Goal: Task Accomplishment & Management: Manage account settings

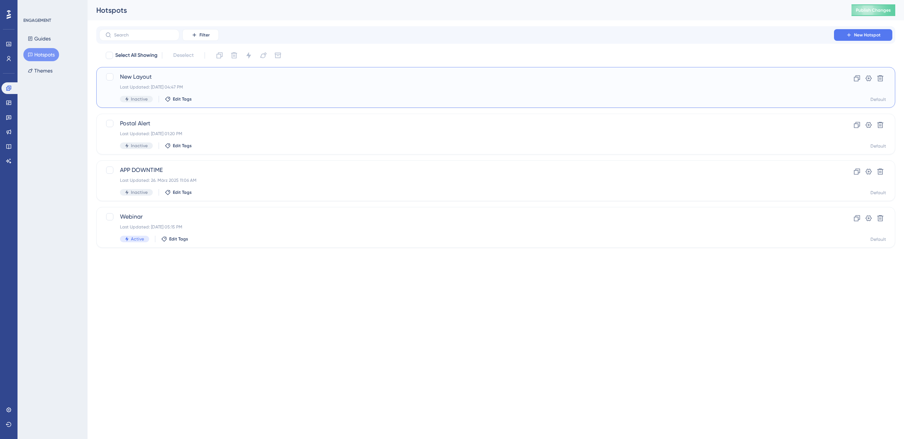
click at [882, 97] on div "Default" at bounding box center [879, 100] width 16 height 6
click at [880, 75] on icon at bounding box center [880, 78] width 6 height 6
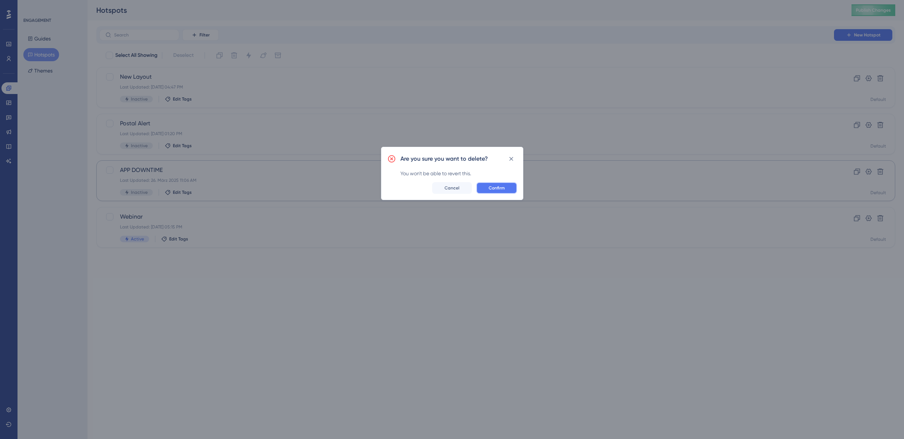
click at [502, 189] on span "Confirm" at bounding box center [497, 188] width 16 height 6
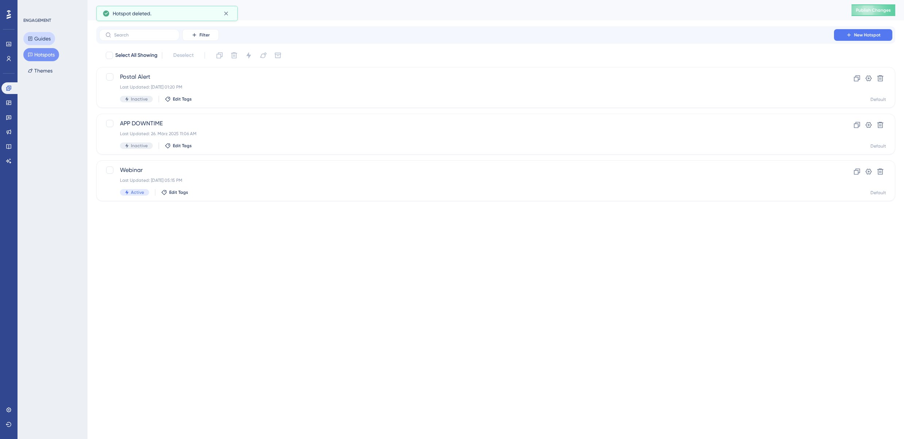
click at [49, 36] on button "Guides" at bounding box center [39, 38] width 32 height 13
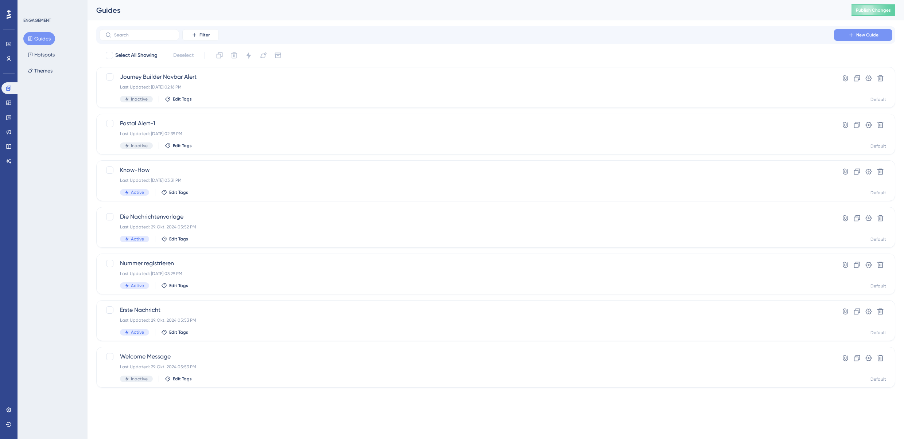
click at [861, 34] on span "New Guide" at bounding box center [867, 35] width 22 height 6
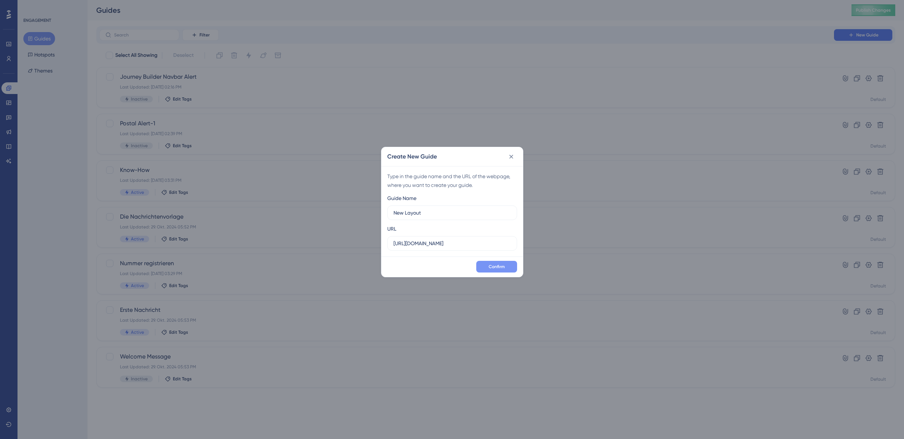
type input "New Layout"
click at [500, 264] on span "Confirm" at bounding box center [497, 267] width 16 height 6
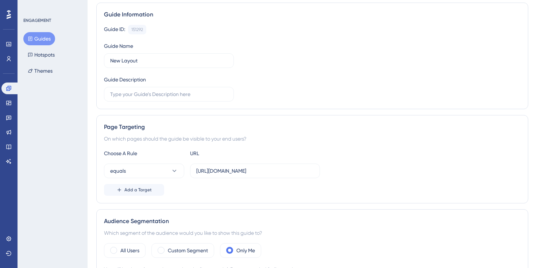
scroll to position [82, 0]
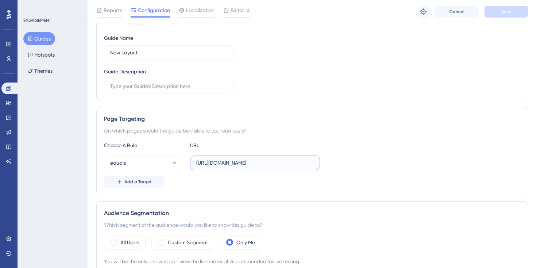
click at [265, 165] on input "https://app.getmateo.com" at bounding box center [254, 163] width 117 height 8
paste input "/conversations"
type input "https://app.getmateo.com/conversations"
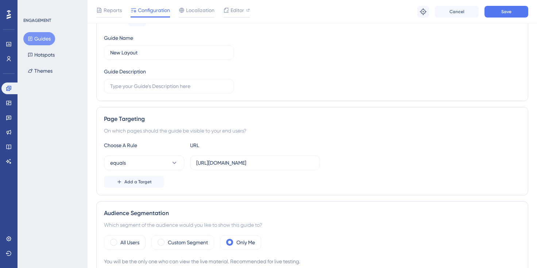
click at [321, 139] on div "Page Targeting On which pages should the guide be visible to your end users? Ch…" at bounding box center [312, 151] width 432 height 88
click at [500, 16] on button "Save" at bounding box center [506, 12] width 44 height 12
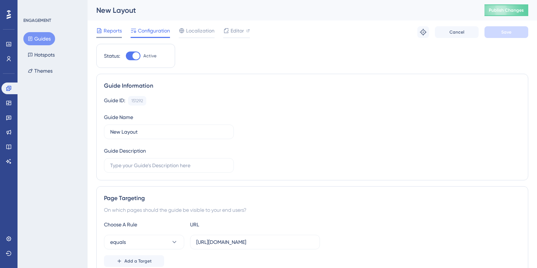
click at [116, 26] on span "Reports" at bounding box center [113, 30] width 18 height 9
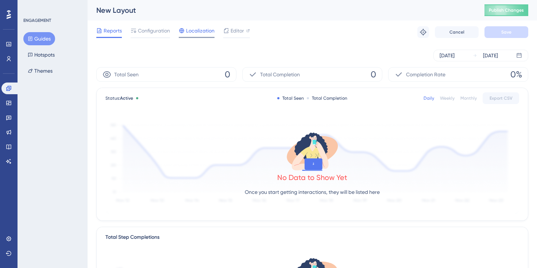
click at [199, 29] on span "Localization" at bounding box center [200, 30] width 28 height 9
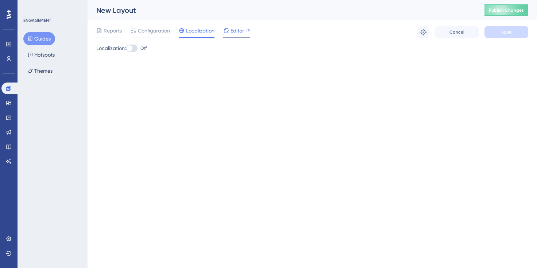
click at [241, 30] on span "Editor" at bounding box center [236, 30] width 13 height 9
click at [144, 31] on span "Configuration" at bounding box center [154, 30] width 32 height 9
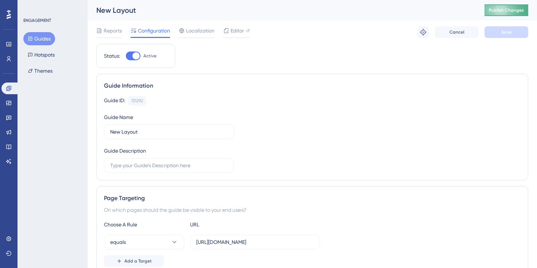
click at [517, 12] on span "Publish Changes" at bounding box center [506, 10] width 35 height 6
click at [426, 30] on icon at bounding box center [422, 31] width 7 height 7
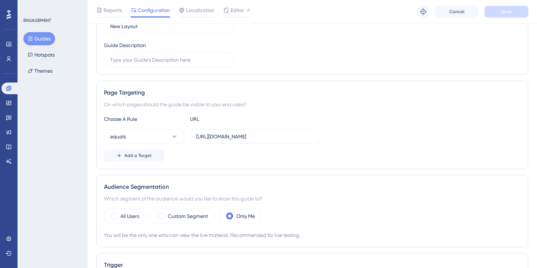
scroll to position [133, 0]
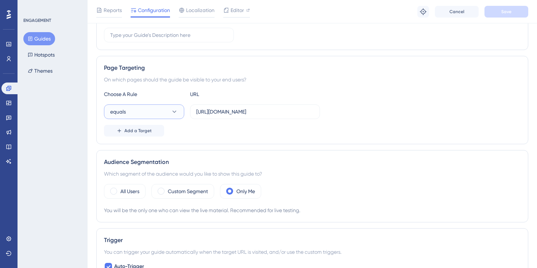
click at [172, 109] on icon at bounding box center [174, 111] width 7 height 7
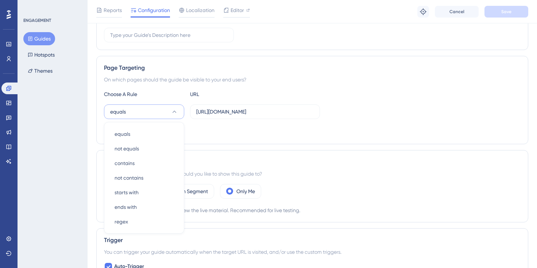
scroll to position [177, 0]
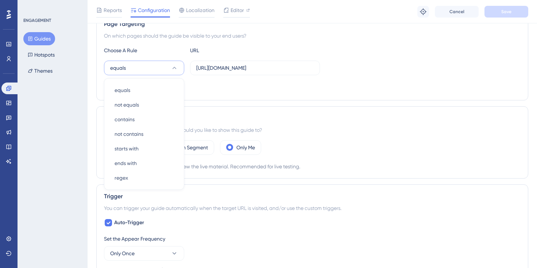
click at [252, 96] on div "Page Targeting On which pages should the guide be visible to your end users? Ch…" at bounding box center [312, 56] width 432 height 88
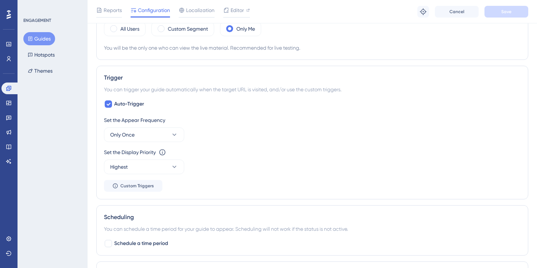
scroll to position [304, 0]
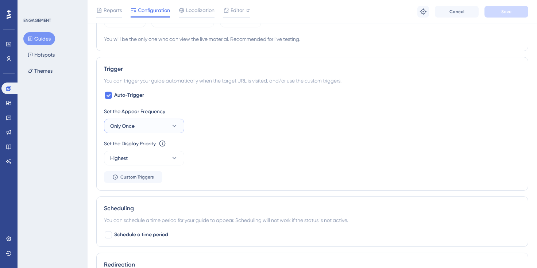
click at [169, 128] on button "Only Once" at bounding box center [144, 126] width 80 height 15
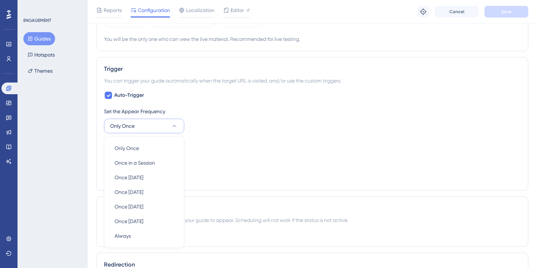
scroll to position [362, 0]
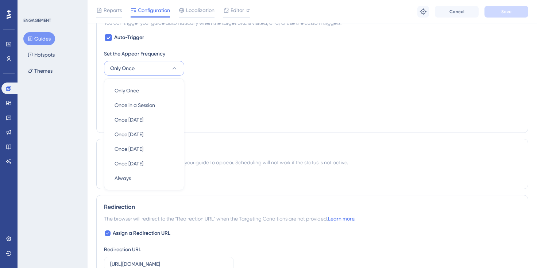
click at [228, 96] on div "Set the Display Priority This option will set the display priority between auto…" at bounding box center [312, 94] width 416 height 26
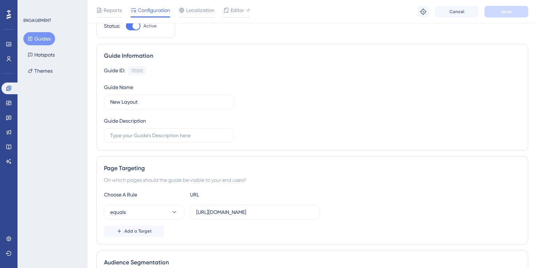
scroll to position [0, 0]
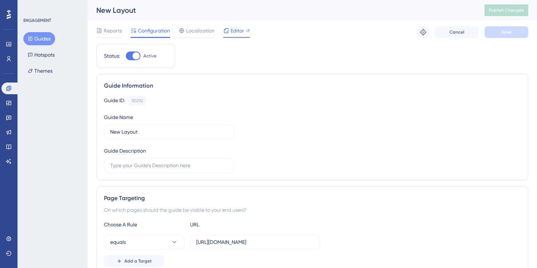
click at [241, 35] on div "Editor" at bounding box center [236, 32] width 27 height 12
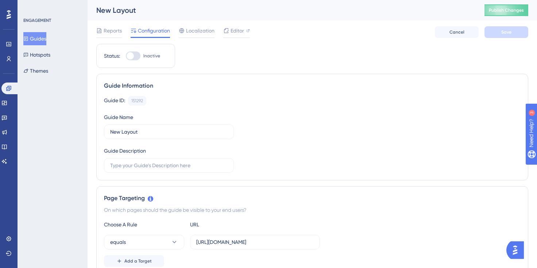
click at [135, 55] on div at bounding box center [133, 55] width 15 height 9
click at [126, 56] on input "Inactive" at bounding box center [125, 56] width 0 height 0
checkbox input "true"
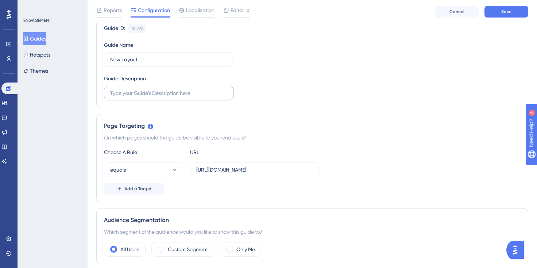
scroll to position [111, 0]
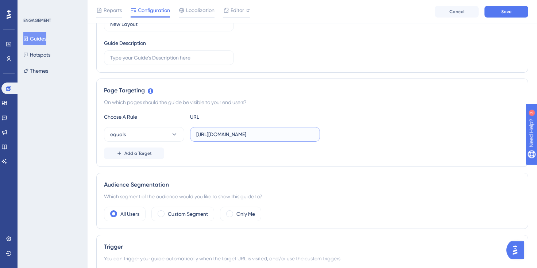
drag, startPoint x: 260, startPoint y: 137, endPoint x: 297, endPoint y: 139, distance: 36.9
click at [297, 139] on label "[URL][DOMAIN_NAME]" at bounding box center [255, 134] width 130 height 15
type input "[URL][DOMAIN_NAME]"
click at [208, 155] on div "Add a Target" at bounding box center [312, 153] width 416 height 12
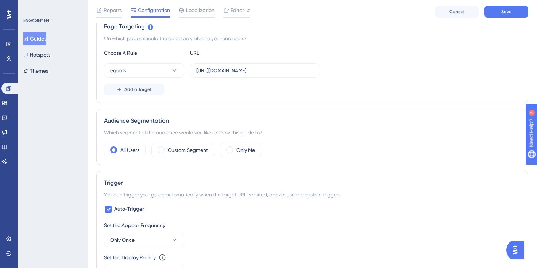
scroll to position [190, 0]
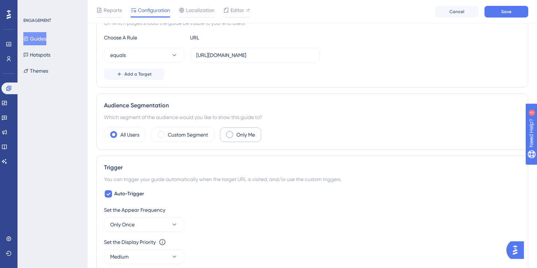
click at [253, 133] on label "Only Me" at bounding box center [245, 134] width 19 height 9
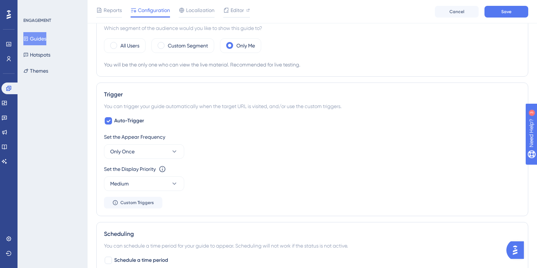
scroll to position [298, 0]
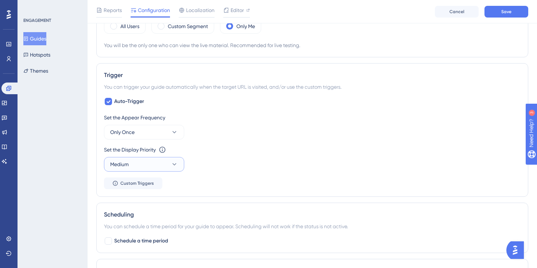
click at [146, 165] on button "Medium" at bounding box center [144, 164] width 80 height 15
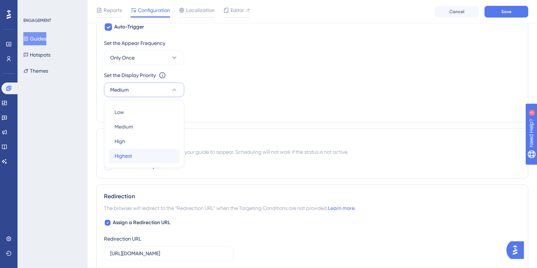
click at [148, 156] on div "Highest Highest" at bounding box center [144, 155] width 59 height 15
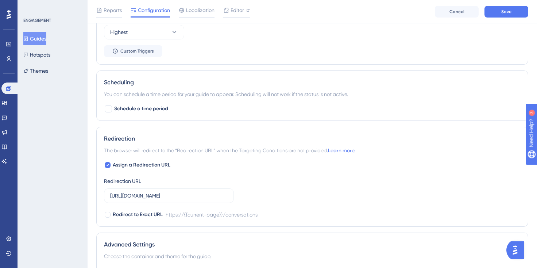
scroll to position [437, 0]
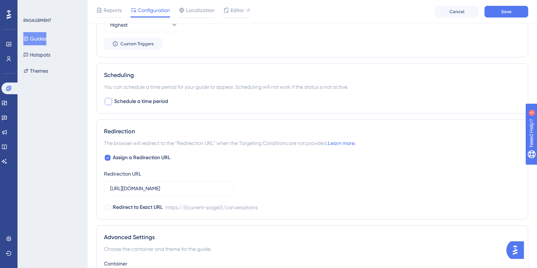
click at [162, 102] on span "Schedule a time period" at bounding box center [141, 101] width 54 height 9
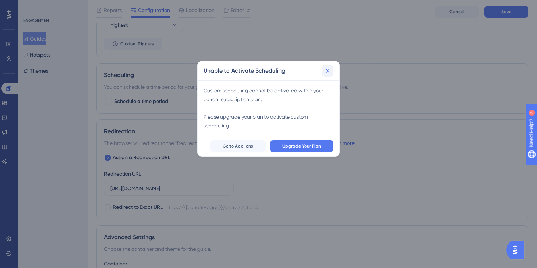
click at [325, 68] on icon at bounding box center [327, 70] width 7 height 7
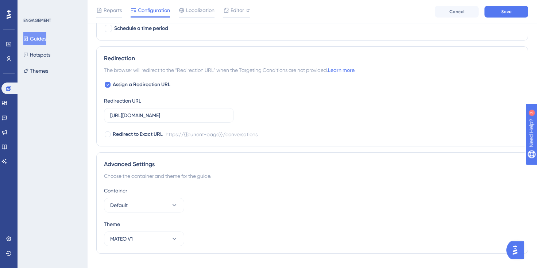
scroll to position [525, 0]
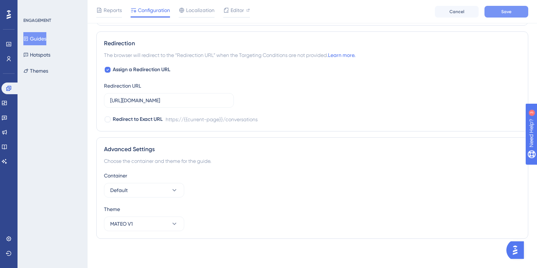
click at [504, 12] on span "Save" at bounding box center [506, 12] width 10 height 6
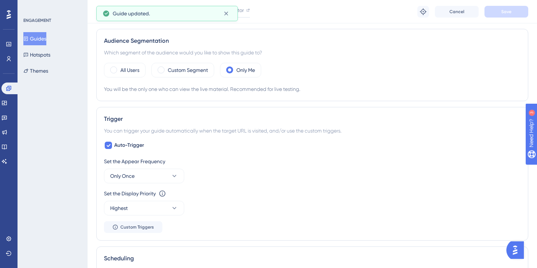
scroll to position [0, 0]
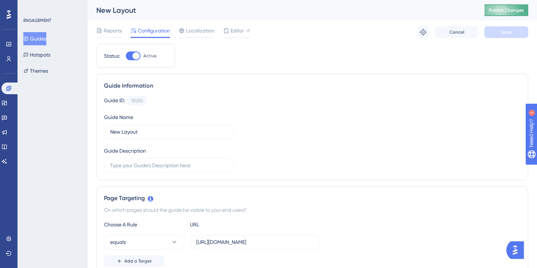
click at [504, 8] on span "Publish Changes" at bounding box center [506, 10] width 35 height 6
click at [135, 57] on div at bounding box center [135, 55] width 7 height 7
click at [126, 56] on input "Active" at bounding box center [125, 56] width 0 height 0
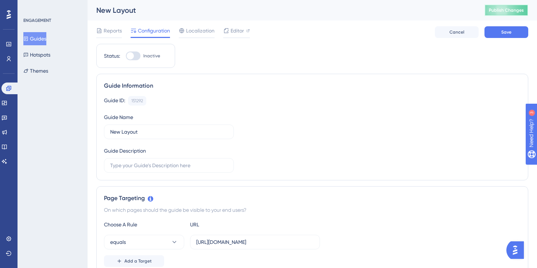
click at [498, 13] on span "Publish Changes" at bounding box center [506, 10] width 35 height 6
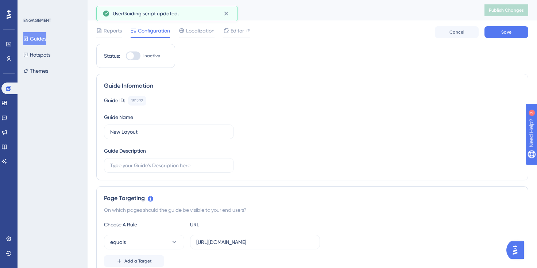
click at [136, 55] on div at bounding box center [133, 55] width 15 height 9
click at [126, 56] on input "Inactive" at bounding box center [125, 56] width 0 height 0
checkbox input "true"
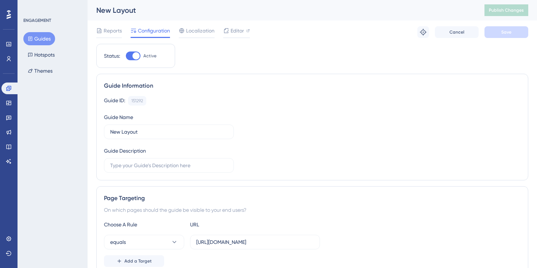
click at [138, 57] on div at bounding box center [135, 55] width 7 height 7
click at [126, 56] on input "Active" at bounding box center [125, 56] width 0 height 0
click at [517, 31] on button "Save" at bounding box center [506, 32] width 44 height 12
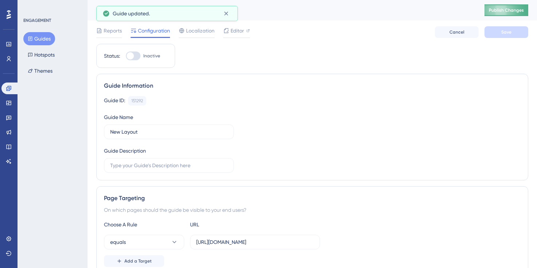
click at [517, 8] on span "Publish Changes" at bounding box center [506, 10] width 35 height 6
click at [136, 57] on div at bounding box center [133, 55] width 15 height 9
click at [126, 56] on input "Inactive" at bounding box center [125, 56] width 0 height 0
checkbox input "true"
click at [506, 34] on span "Save" at bounding box center [506, 32] width 10 height 6
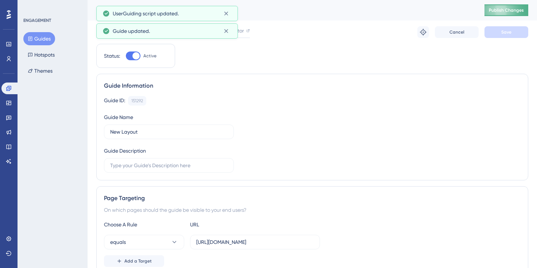
click at [511, 11] on span "Publish Changes" at bounding box center [506, 10] width 35 height 6
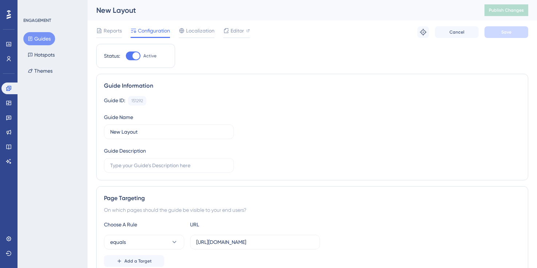
scroll to position [2, 0]
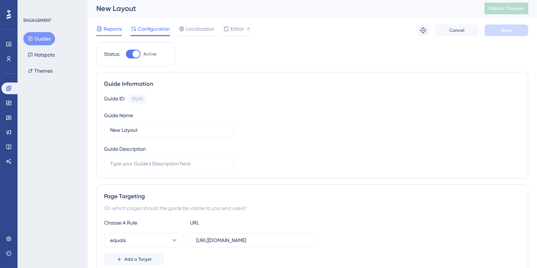
click at [102, 30] on div "Reports" at bounding box center [109, 28] width 26 height 9
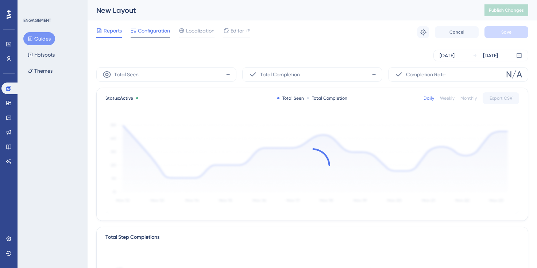
click at [139, 30] on span "Configuration" at bounding box center [154, 30] width 32 height 9
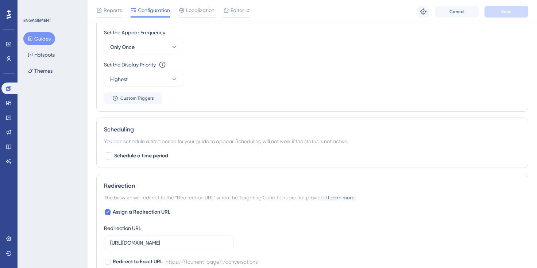
scroll to position [288, 0]
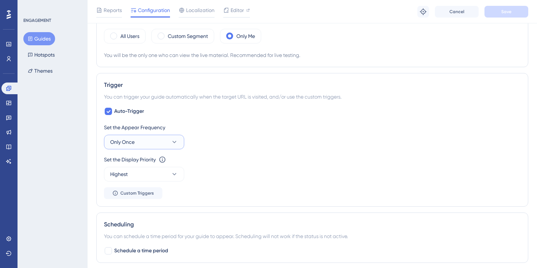
click at [171, 141] on icon at bounding box center [174, 141] width 7 height 7
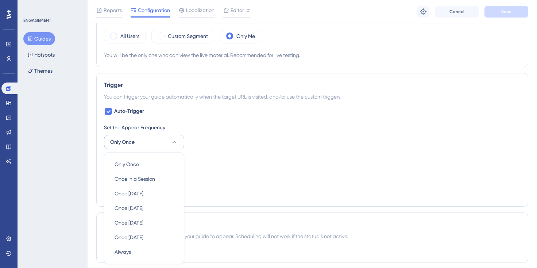
scroll to position [362, 0]
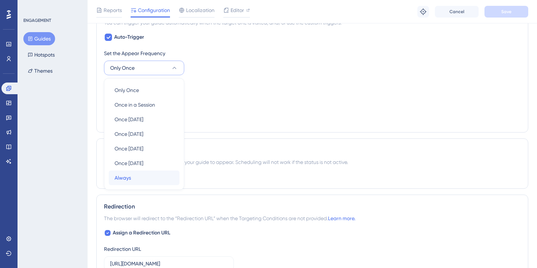
click at [135, 175] on div "Always Always" at bounding box center [144, 177] width 59 height 15
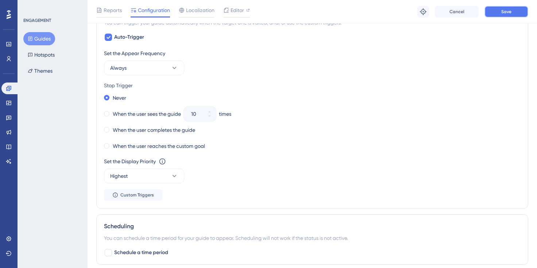
click at [499, 12] on button "Save" at bounding box center [506, 12] width 44 height 12
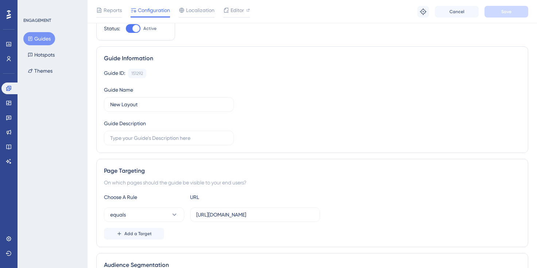
scroll to position [41, 0]
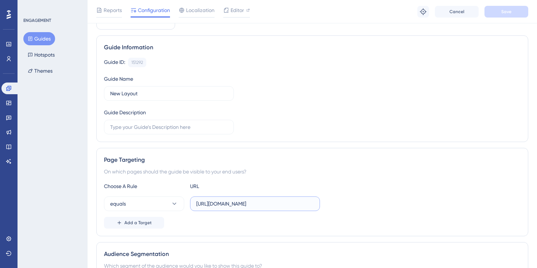
click at [263, 204] on input "https://app.getmateo.com/conversations" at bounding box center [254, 203] width 117 height 8
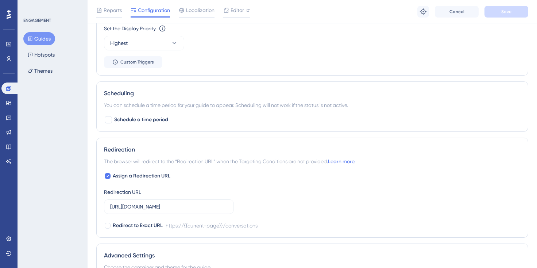
scroll to position [525, 0]
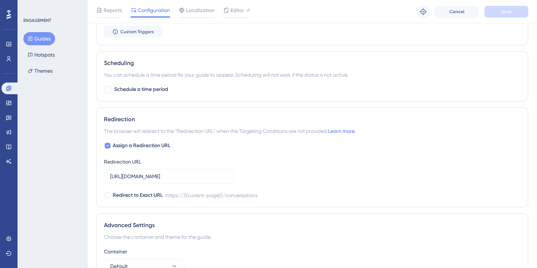
click at [161, 146] on span "Assign a Redirection URL" at bounding box center [142, 145] width 58 height 9
checkbox input "false"
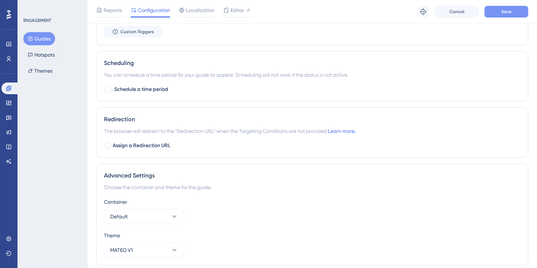
click at [502, 6] on button "Save" at bounding box center [506, 12] width 44 height 12
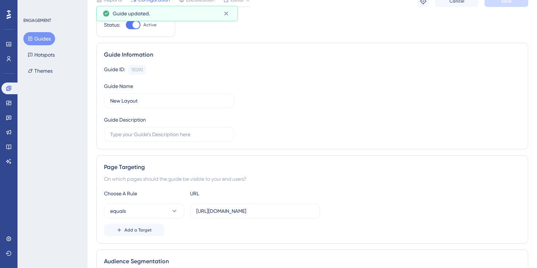
scroll to position [0, 0]
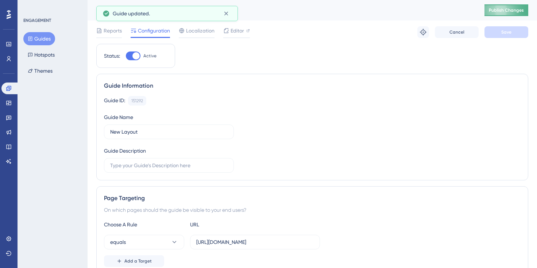
click at [516, 13] on span "Publish Changes" at bounding box center [506, 10] width 35 height 6
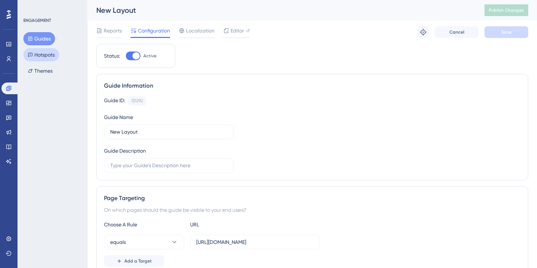
click at [55, 57] on button "Hotspots" at bounding box center [41, 54] width 36 height 13
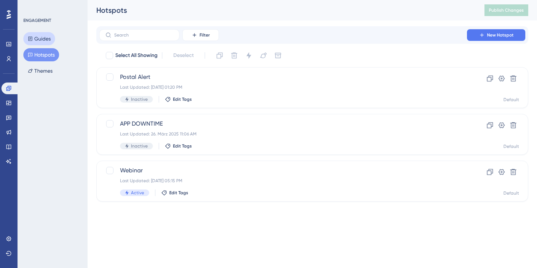
click at [44, 37] on button "Guides" at bounding box center [39, 38] width 32 height 13
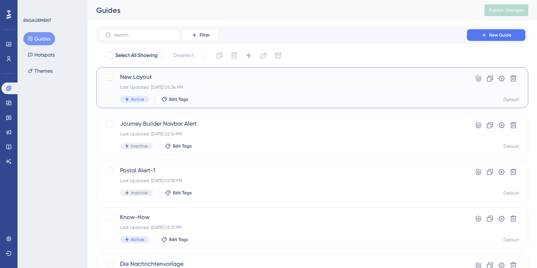
click at [232, 88] on div "Last Updated: 04. Sept. 2025 05:34 PM" at bounding box center [283, 87] width 326 height 6
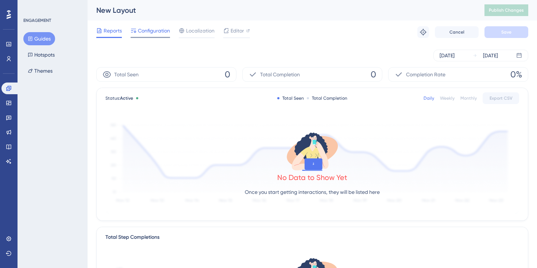
click at [159, 30] on span "Configuration" at bounding box center [154, 30] width 32 height 9
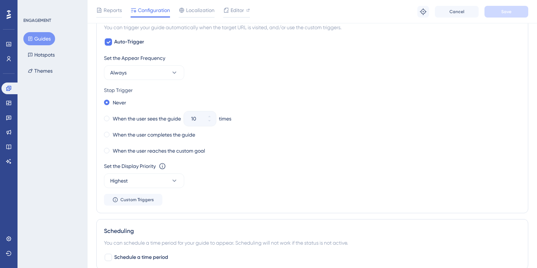
scroll to position [379, 0]
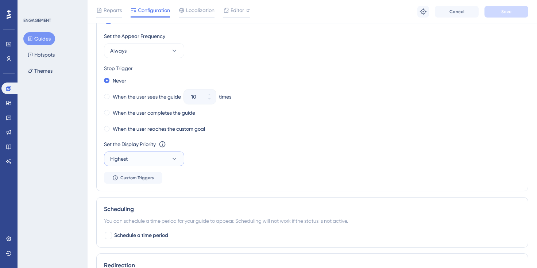
click at [158, 160] on button "Highest" at bounding box center [144, 158] width 80 height 15
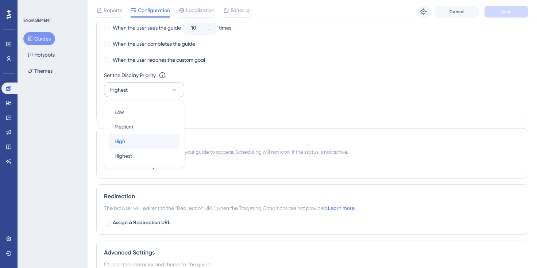
click at [166, 141] on div "High High" at bounding box center [144, 141] width 59 height 15
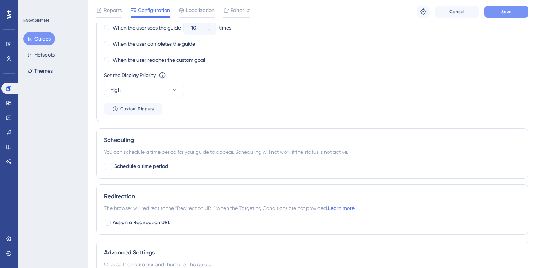
click at [515, 15] on button "Save" at bounding box center [506, 12] width 44 height 12
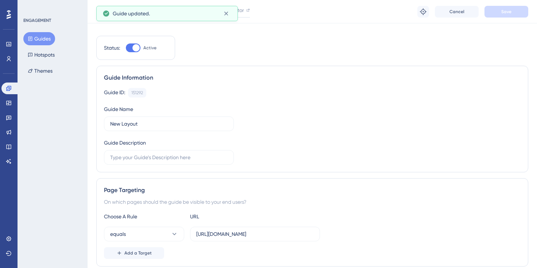
scroll to position [0, 0]
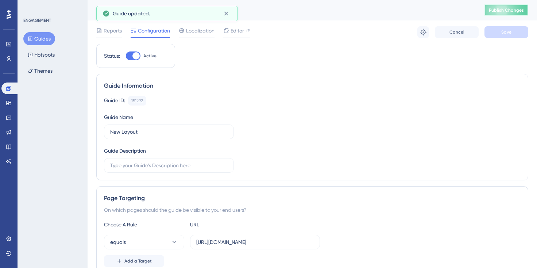
click at [524, 13] on button "Publish Changes" at bounding box center [506, 10] width 44 height 12
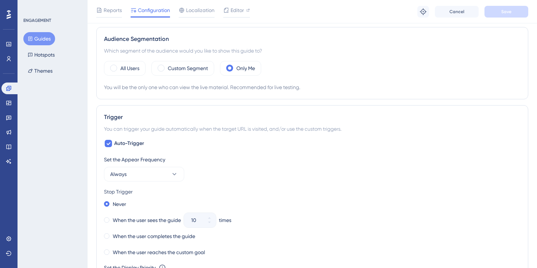
scroll to position [309, 0]
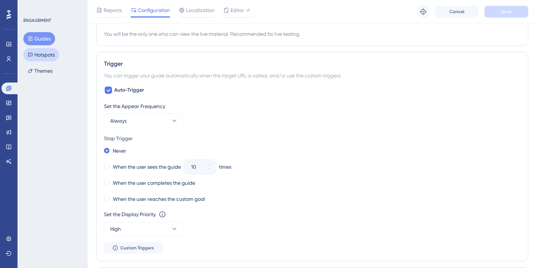
click at [43, 54] on button "Hotspots" at bounding box center [41, 54] width 36 height 13
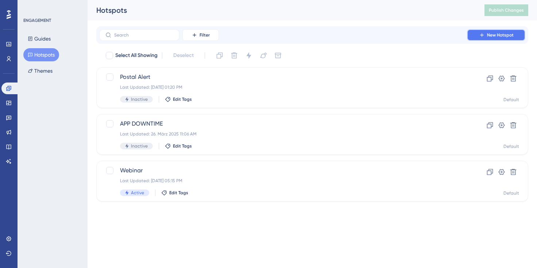
click at [496, 34] on span "New Hotspot" at bounding box center [500, 35] width 27 height 6
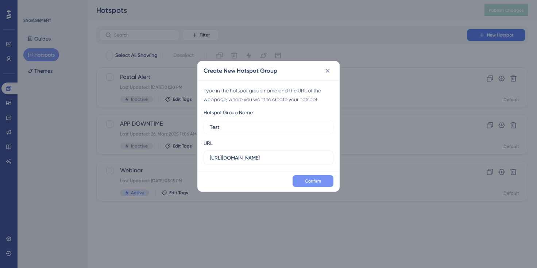
type input "Test"
click at [316, 182] on span "Confirm" at bounding box center [313, 181] width 16 height 6
